Goal: Information Seeking & Learning: Check status

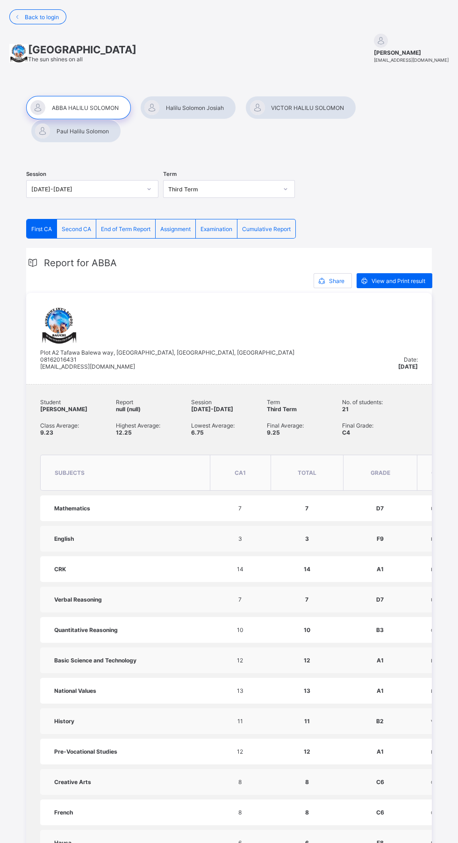
click at [279, 228] on span "Cumulative Report" at bounding box center [266, 228] width 49 height 7
click at [291, 228] on span "Cumulative Report" at bounding box center [266, 228] width 49 height 7
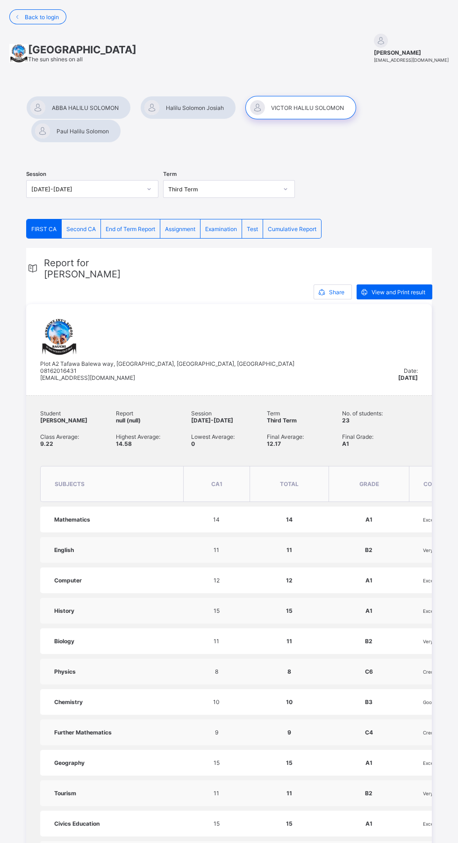
click at [229, 227] on span "Examination" at bounding box center [221, 228] width 32 height 7
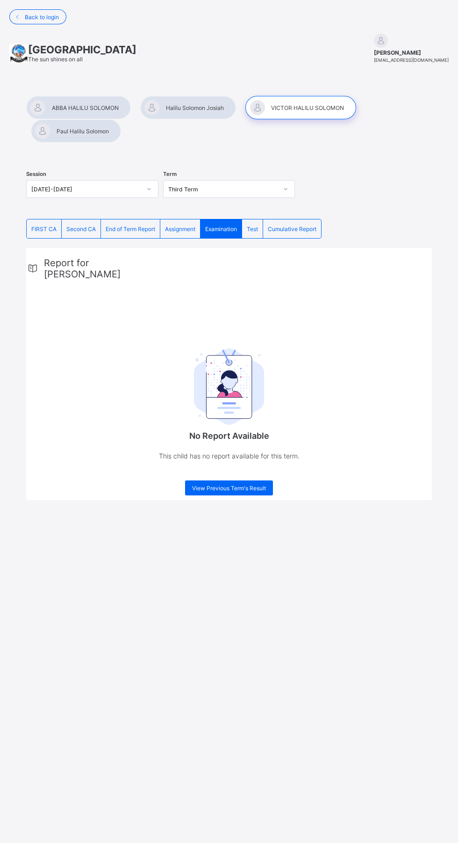
click at [302, 231] on span "Cumulative Report" at bounding box center [292, 228] width 49 height 7
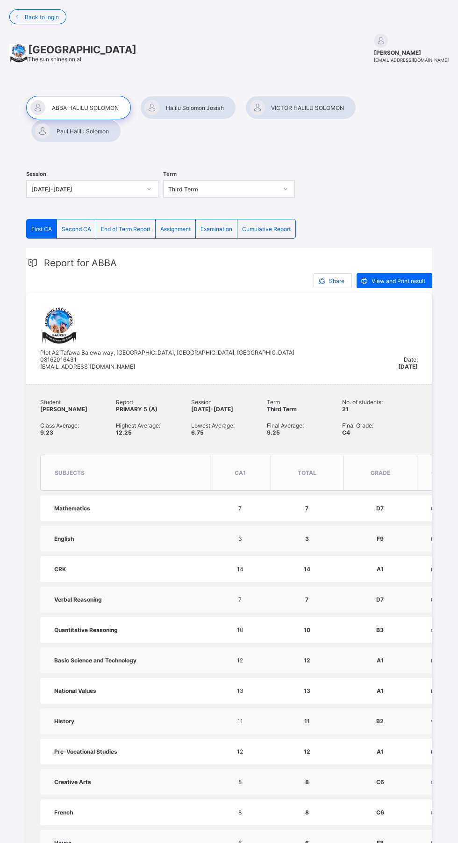
click at [218, 228] on span "Examination" at bounding box center [217, 228] width 32 height 7
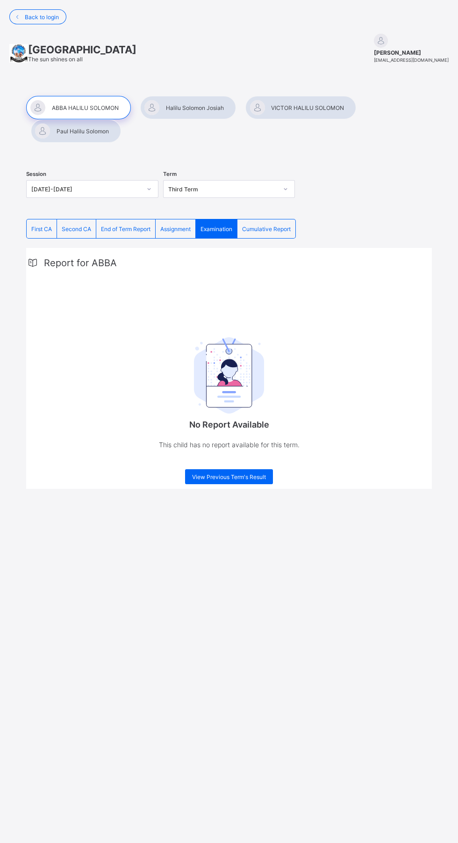
click at [234, 477] on span "View Previous Term's Result" at bounding box center [229, 476] width 74 height 7
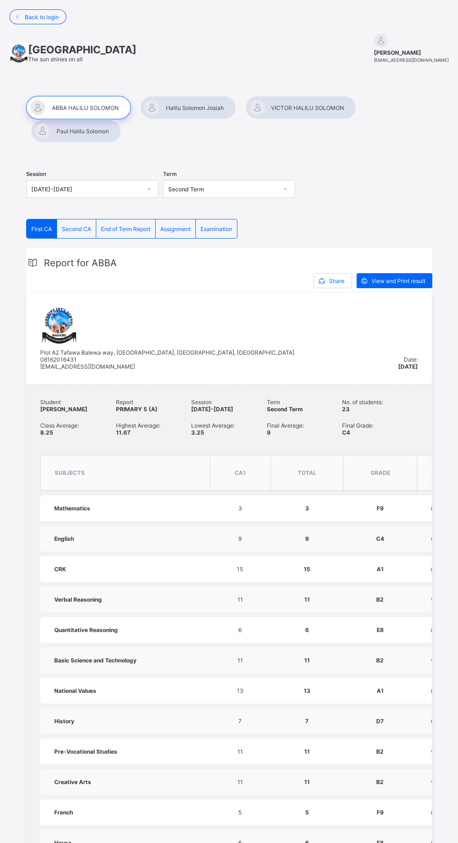
click at [213, 228] on span "Examination" at bounding box center [217, 228] width 32 height 7
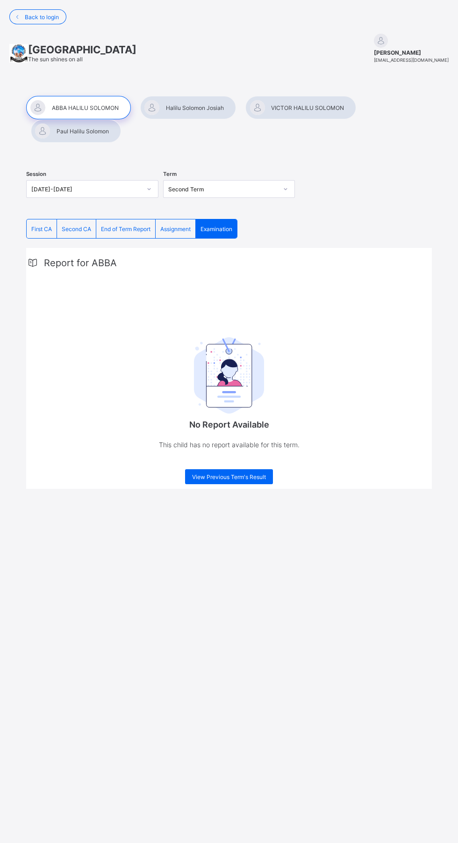
click at [325, 110] on div at bounding box center [300, 107] width 111 height 23
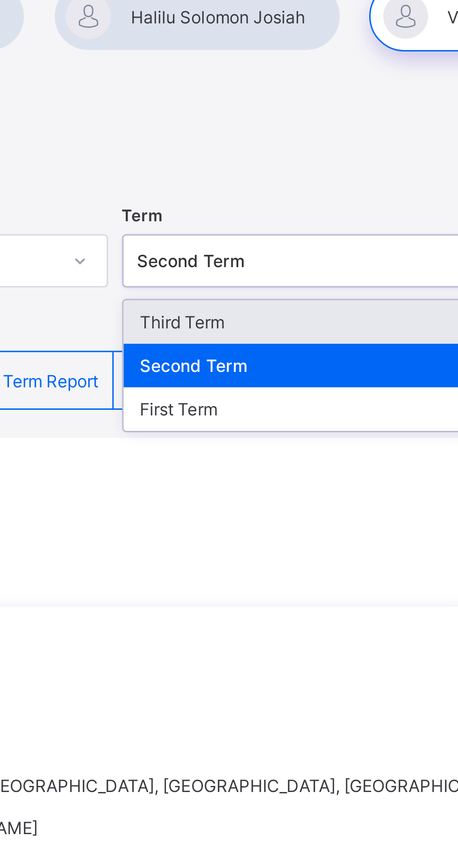
click at [231, 205] on div "Third Term" at bounding box center [229, 209] width 131 height 14
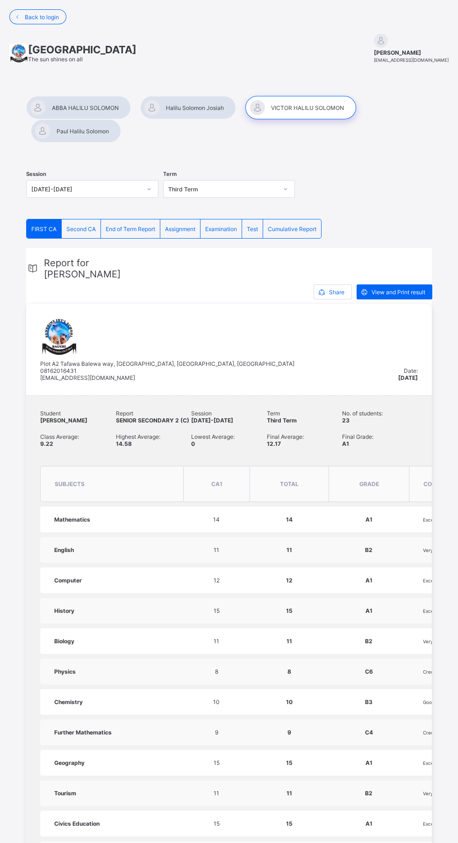
click at [295, 228] on span "Cumulative Report" at bounding box center [292, 228] width 49 height 7
